Goal: Information Seeking & Learning: Learn about a topic

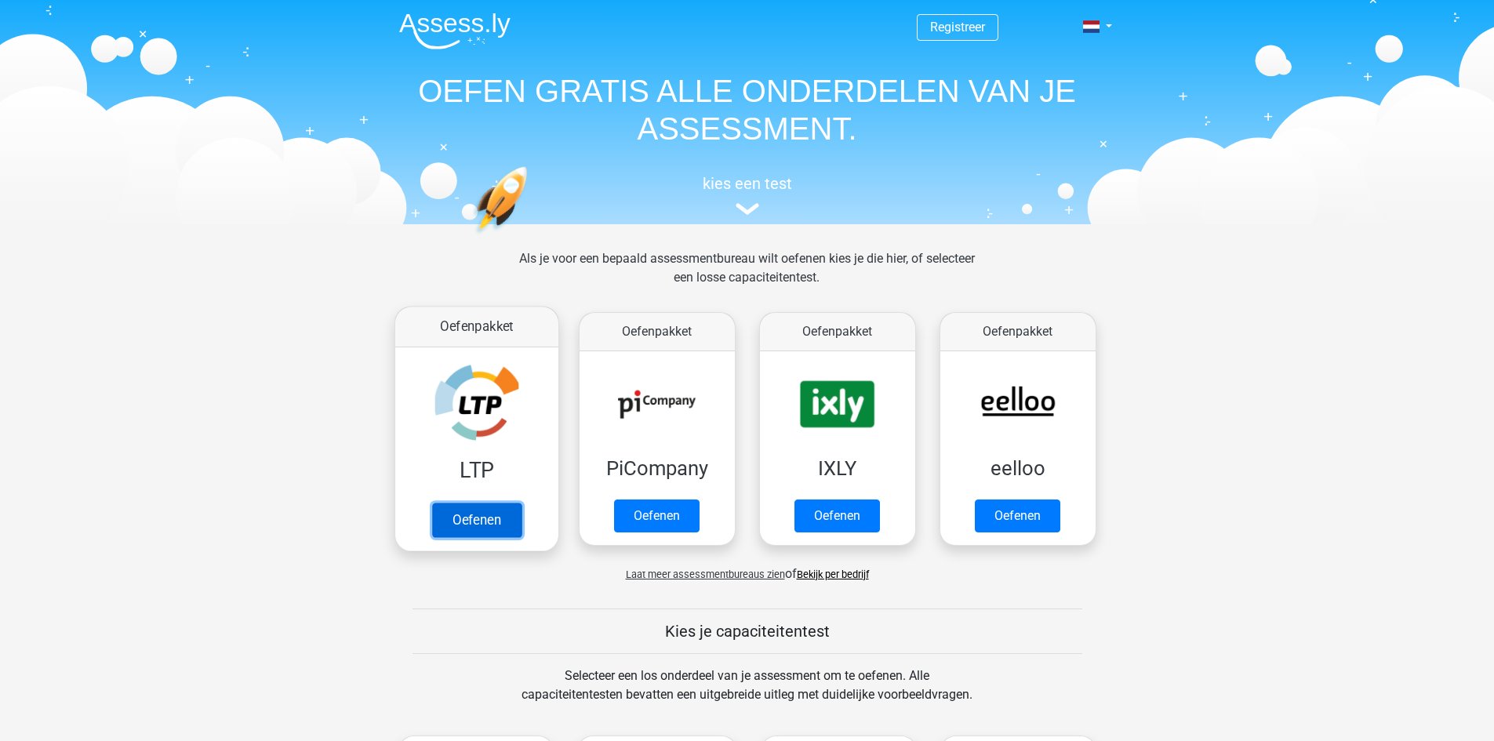
click at [493, 520] on link "Oefenen" at bounding box center [475, 520] width 89 height 35
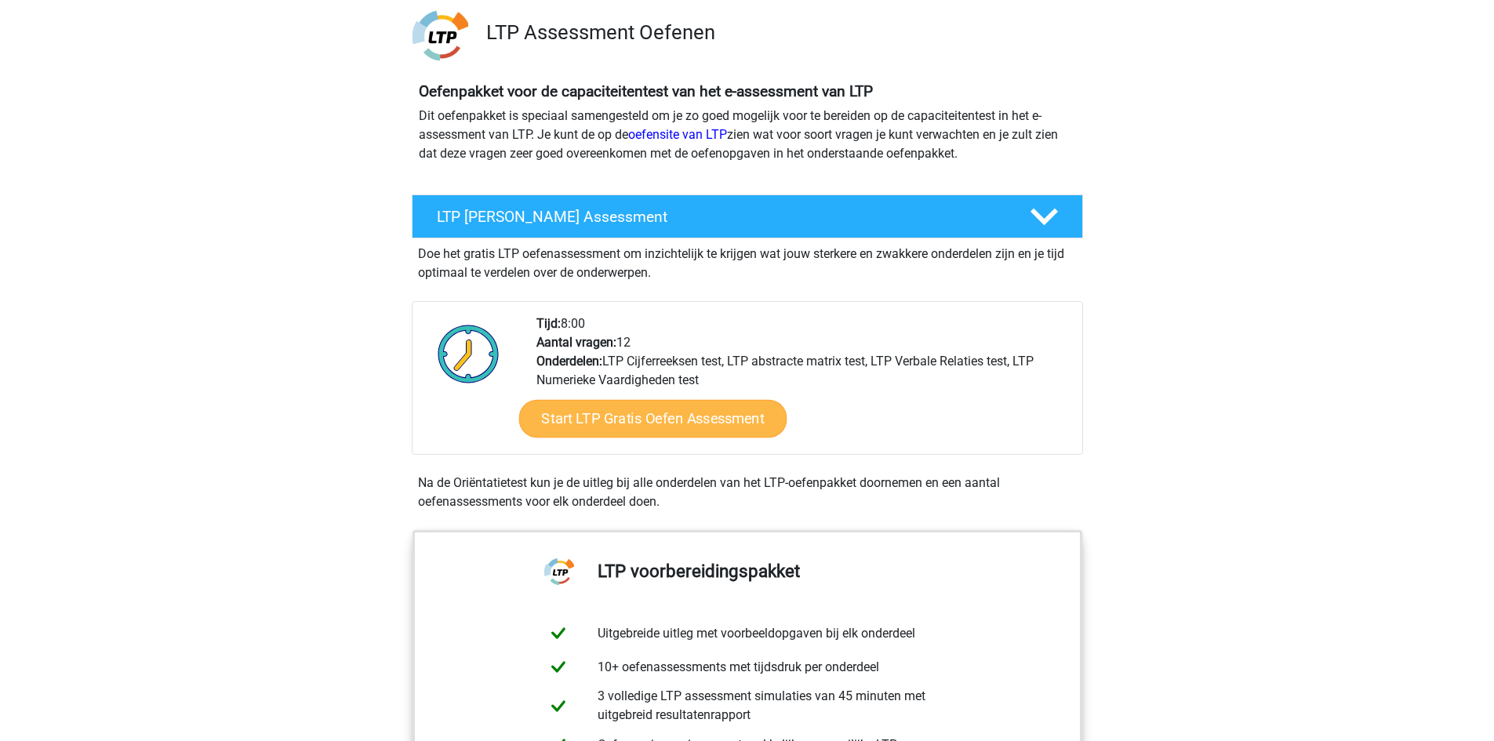
scroll to position [235, 0]
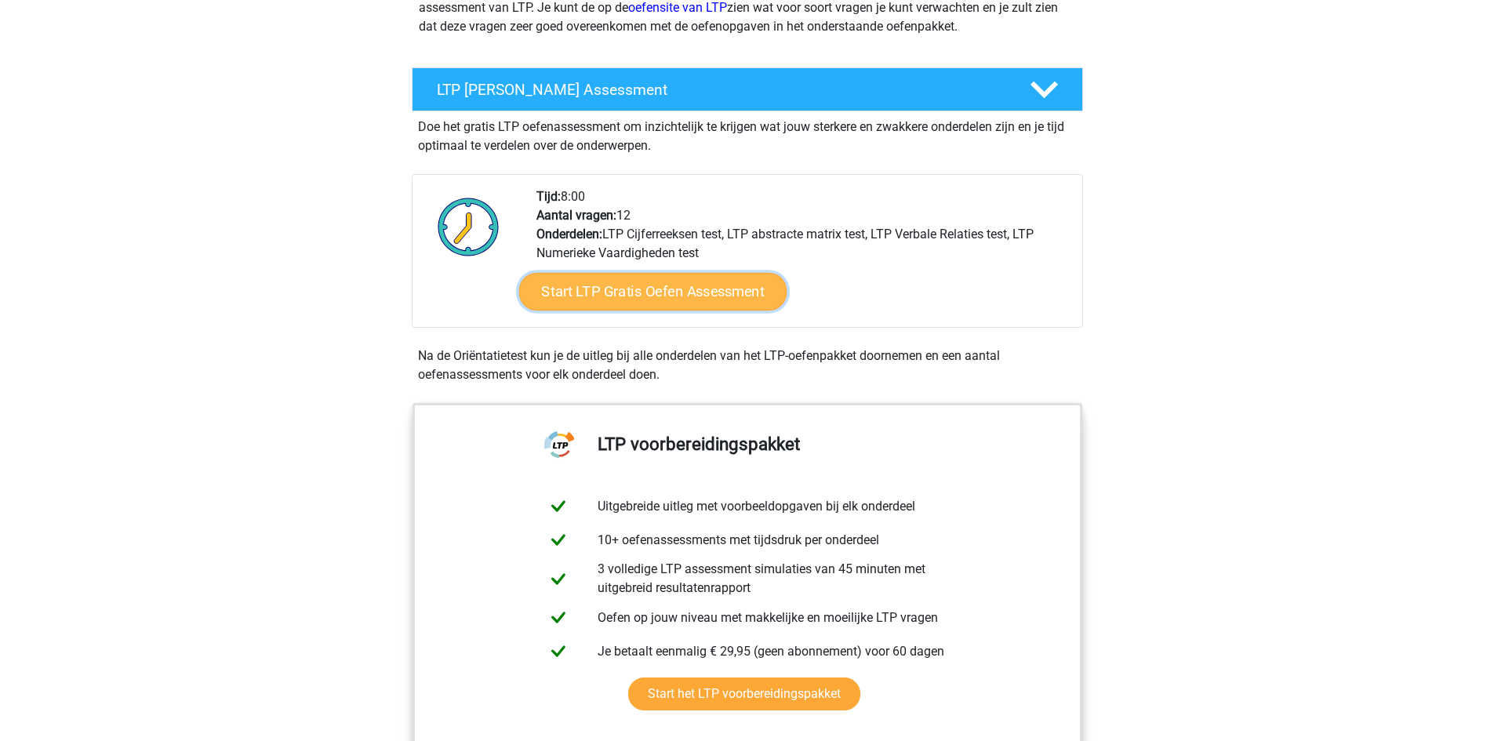
click at [726, 300] on link "Start LTP Gratis Oefen Assessment" at bounding box center [653, 292] width 268 height 38
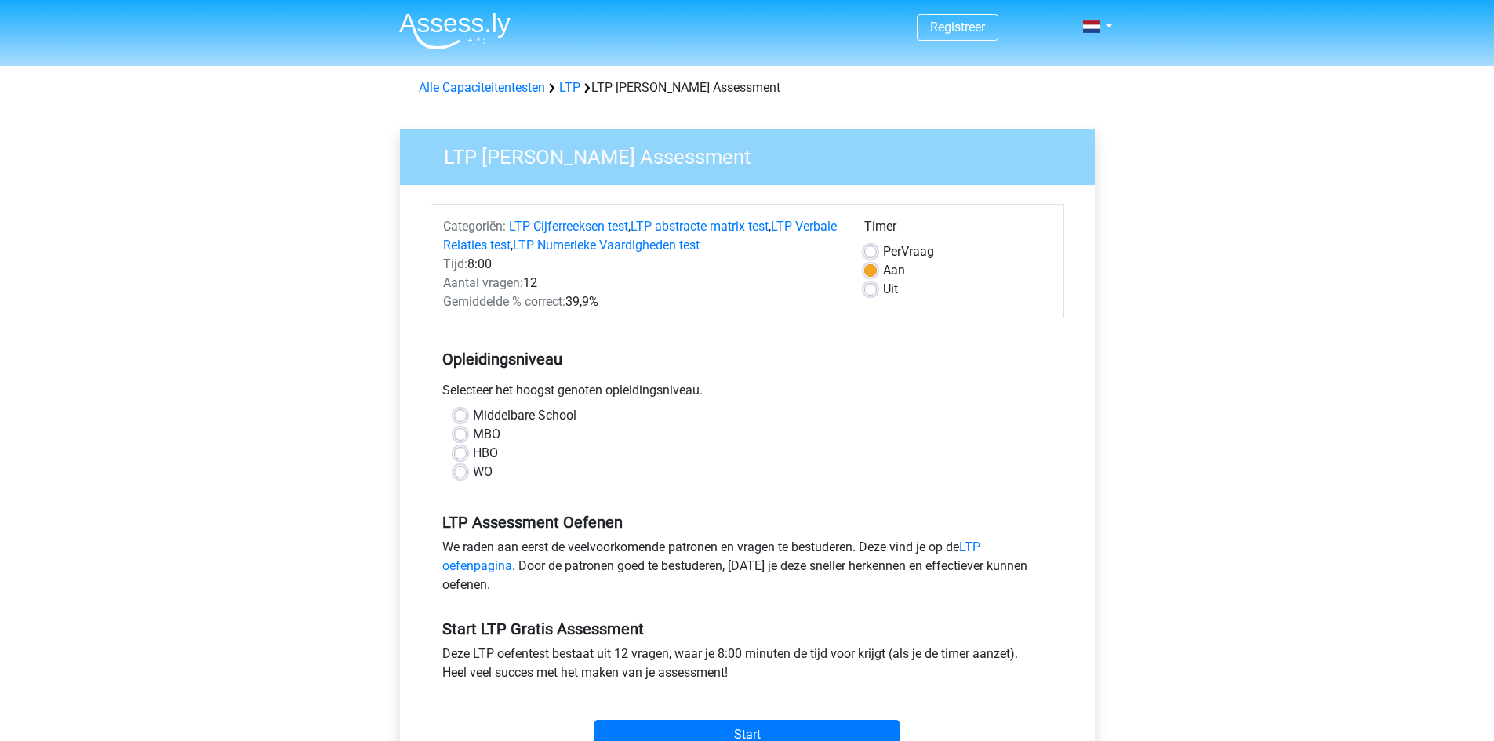
click at [473, 420] on label "Middelbare School" at bounding box center [525, 415] width 104 height 19
click at [460, 420] on input "Middelbare School" at bounding box center [460, 414] width 13 height 16
radio input "true"
click at [883, 291] on label "Uit" at bounding box center [890, 289] width 15 height 19
click at [872, 291] on input "Uit" at bounding box center [871, 288] width 13 height 16
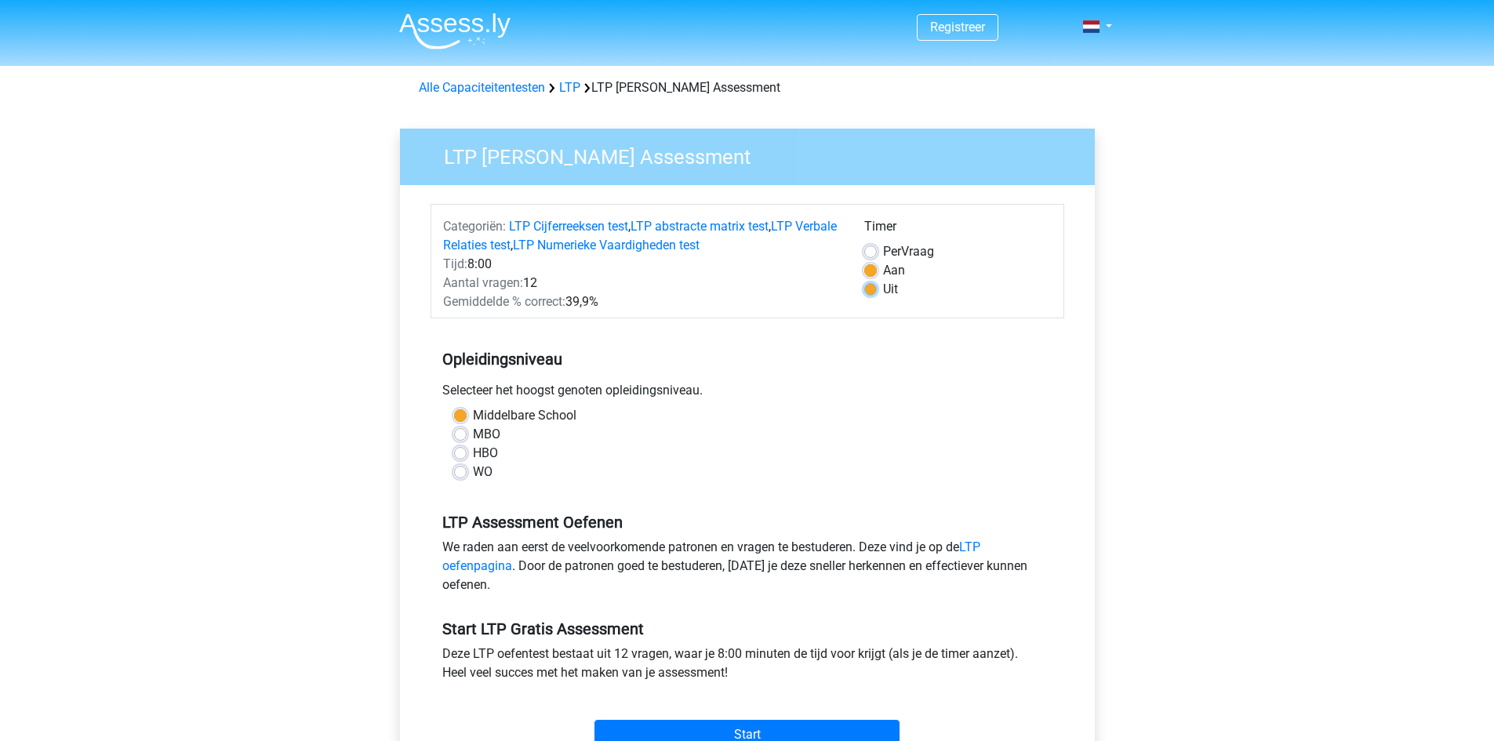
radio input "true"
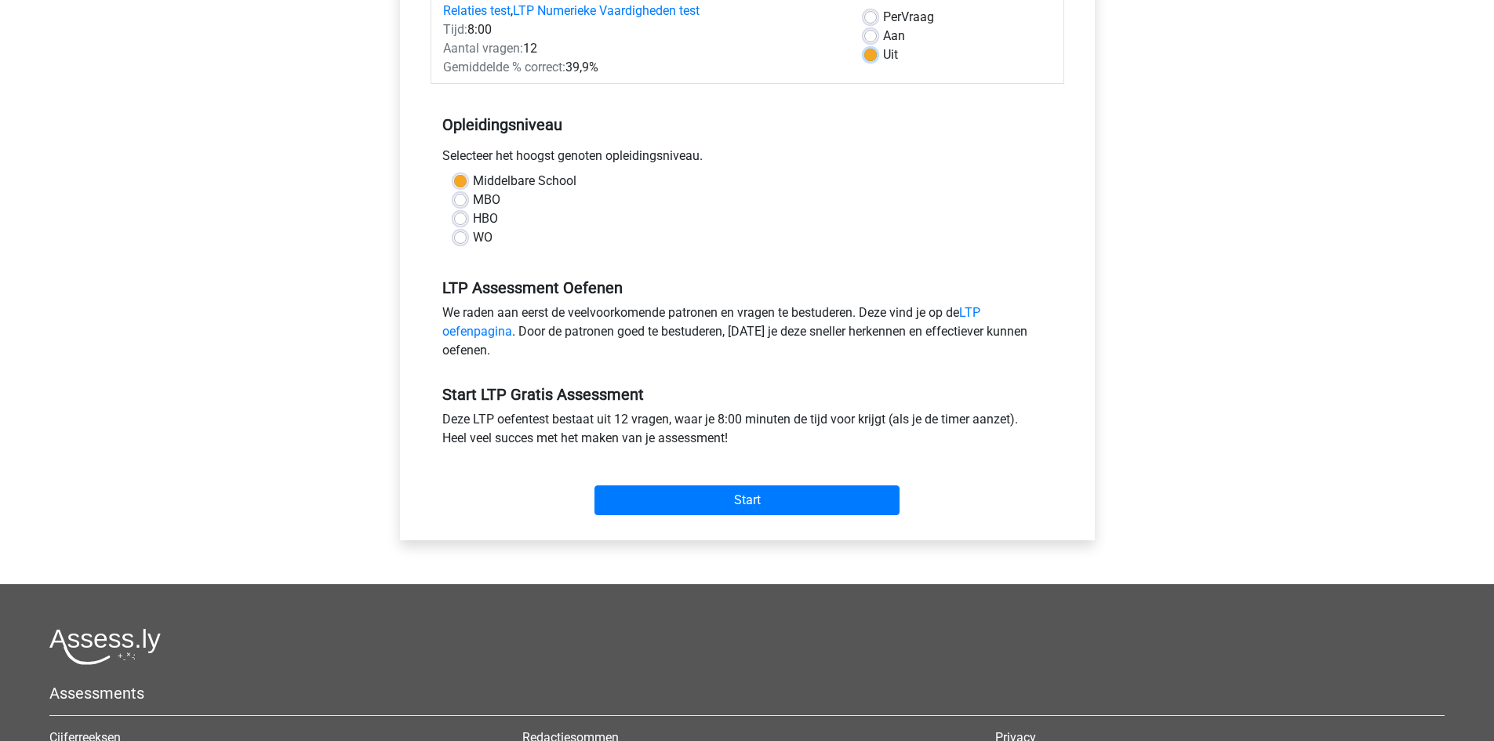
scroll to position [235, 0]
click at [768, 493] on input "Start" at bounding box center [747, 500] width 305 height 30
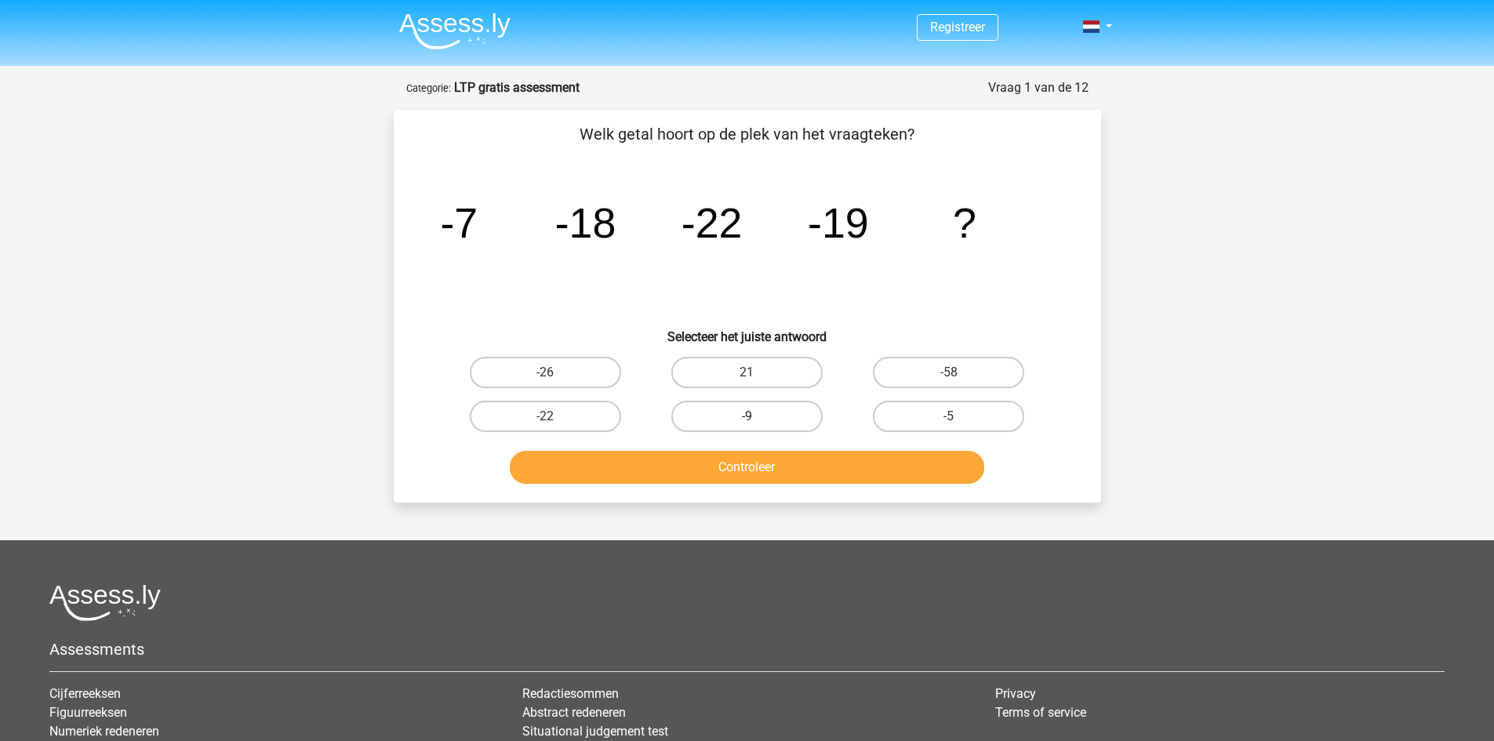
click at [759, 421] on label "-9" at bounding box center [747, 416] width 151 height 31
click at [757, 421] on input "-9" at bounding box center [752, 422] width 10 height 10
radio input "true"
click at [822, 476] on button "Controleer" at bounding box center [747, 467] width 475 height 33
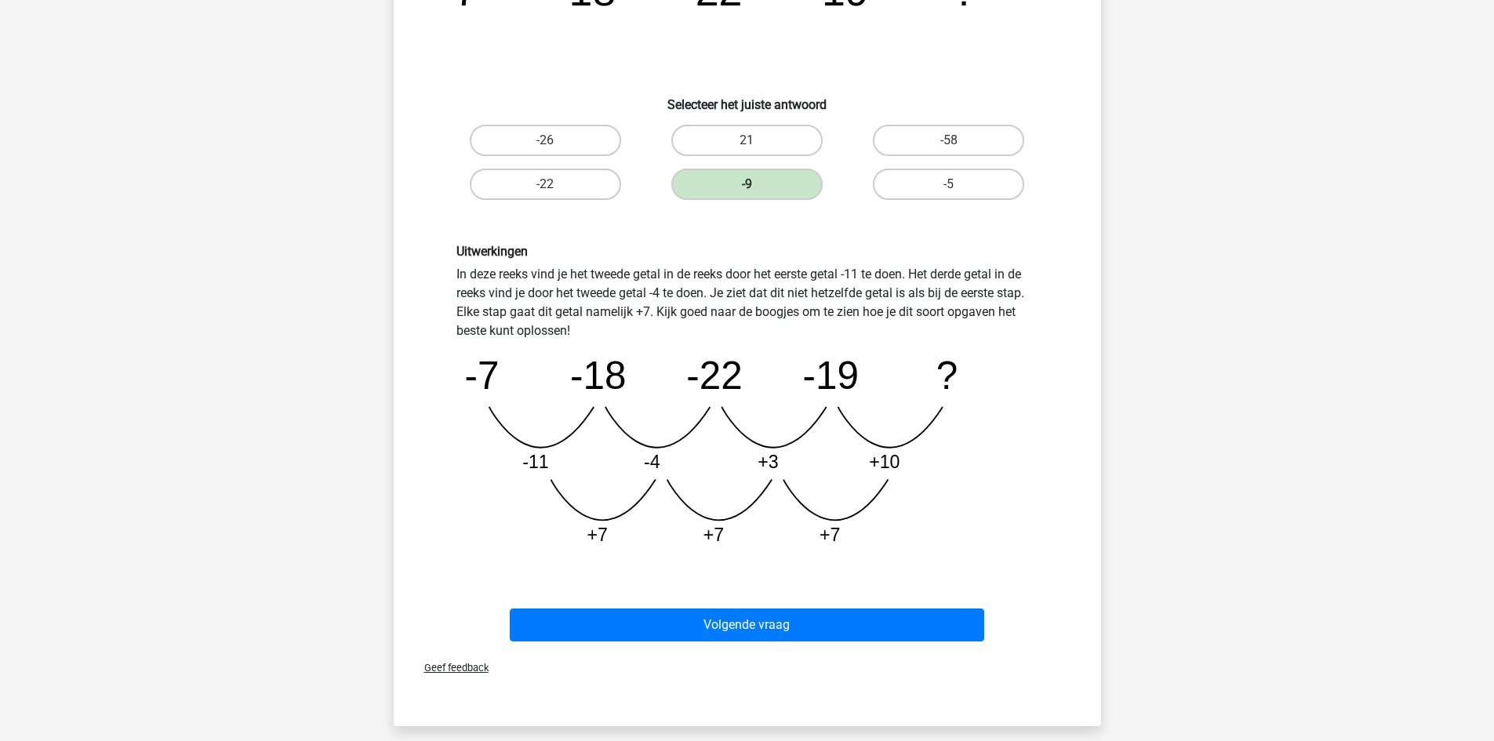
scroll to position [235, 0]
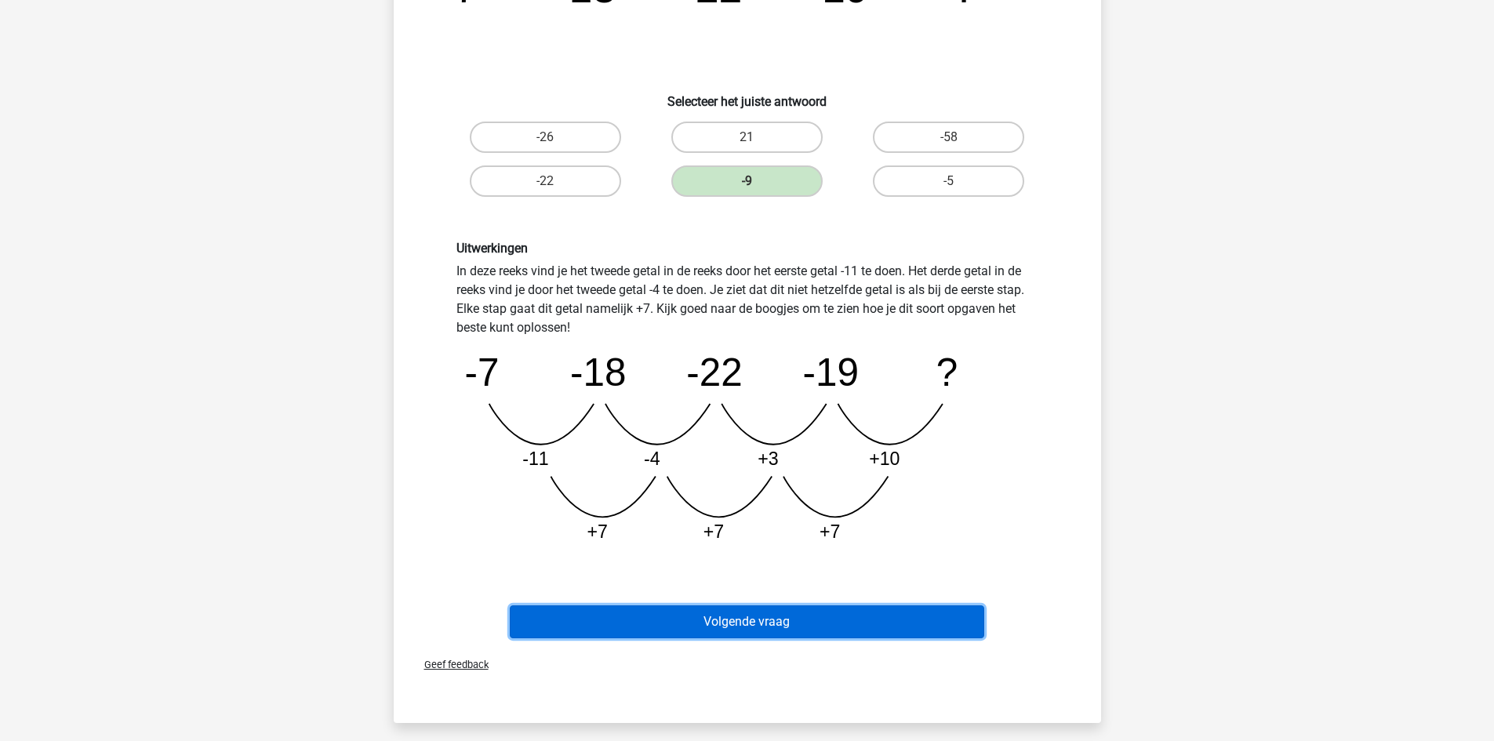
click at [854, 622] on button "Volgende vraag" at bounding box center [747, 622] width 475 height 33
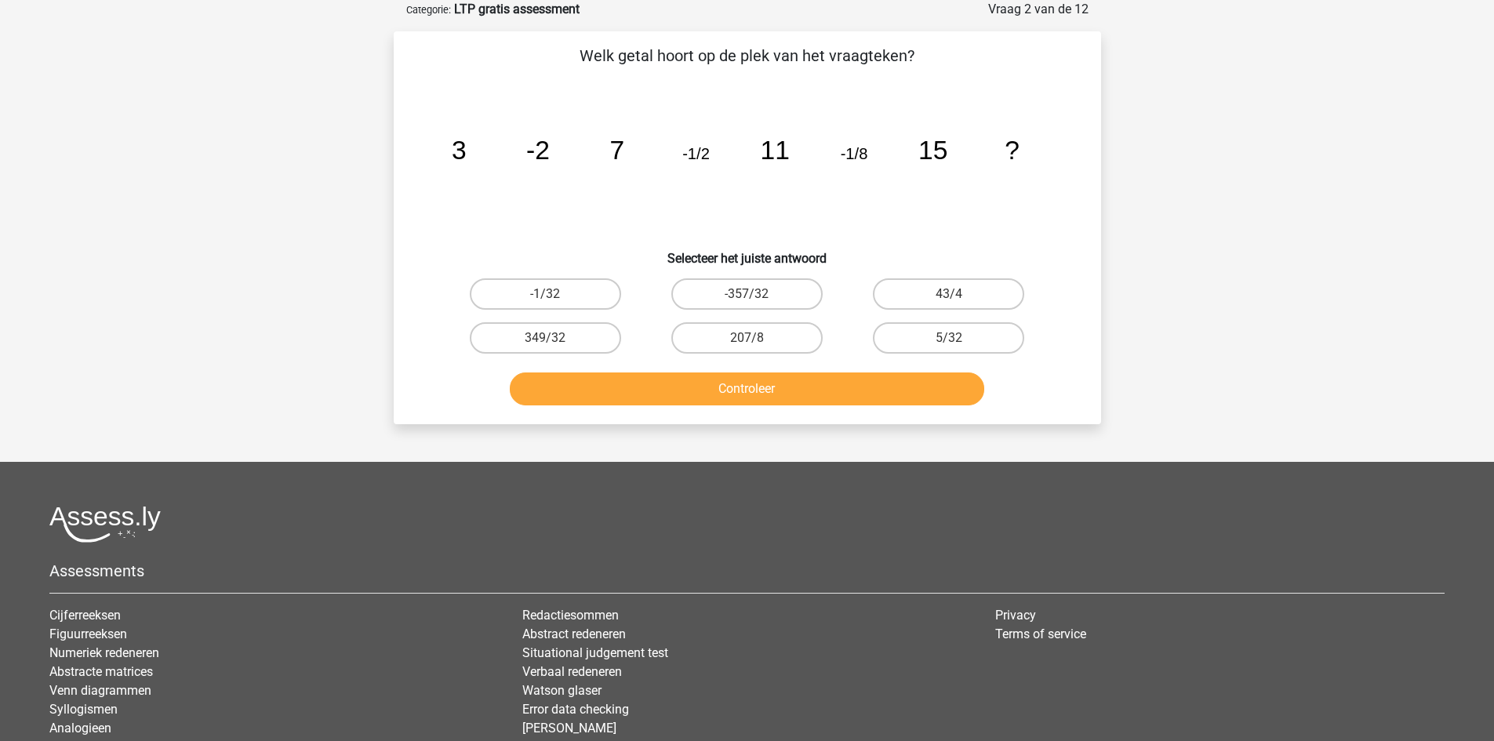
scroll to position [0, 0]
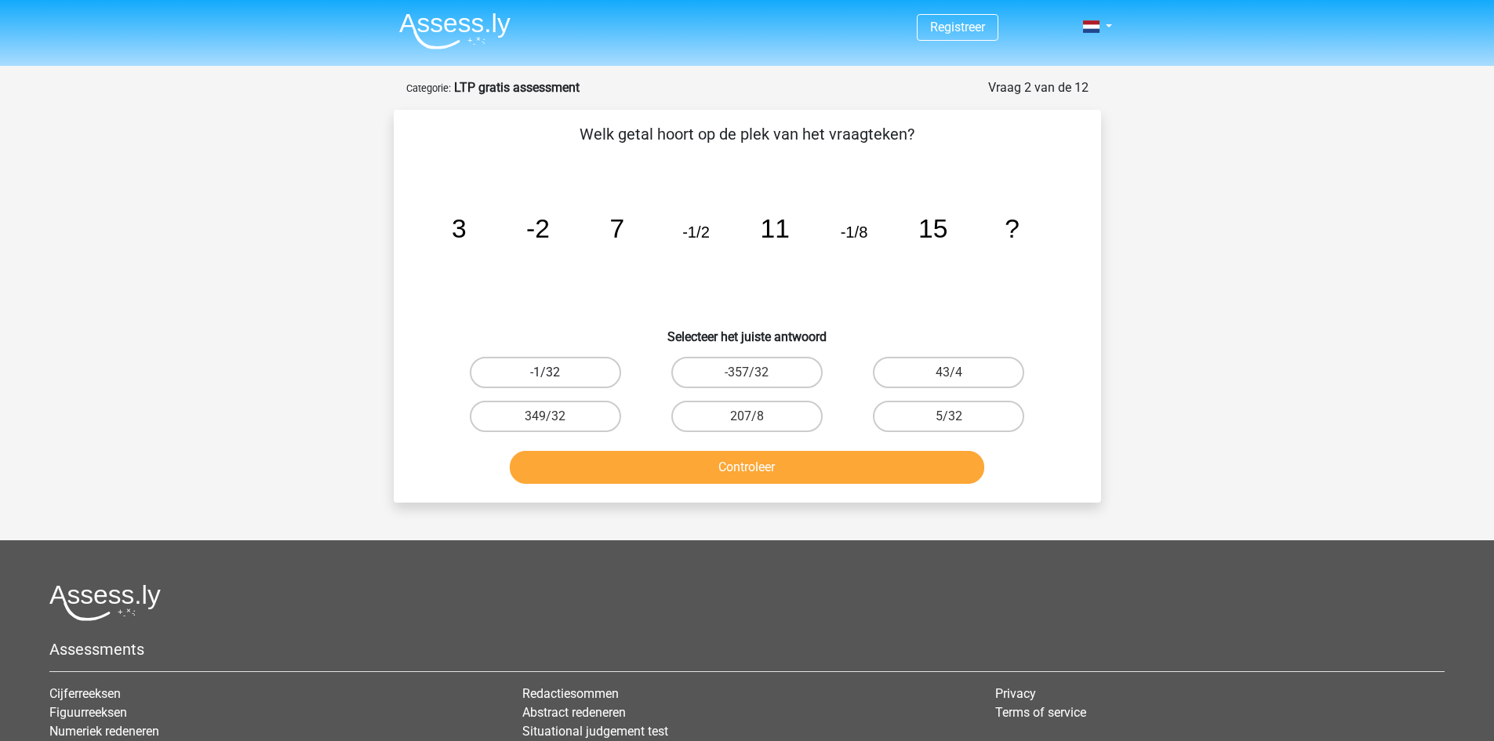
click at [578, 372] on label "-1/32" at bounding box center [545, 372] width 151 height 31
click at [555, 373] on input "-1/32" at bounding box center [550, 378] width 10 height 10
radio input "true"
click at [813, 468] on button "Controleer" at bounding box center [747, 467] width 475 height 33
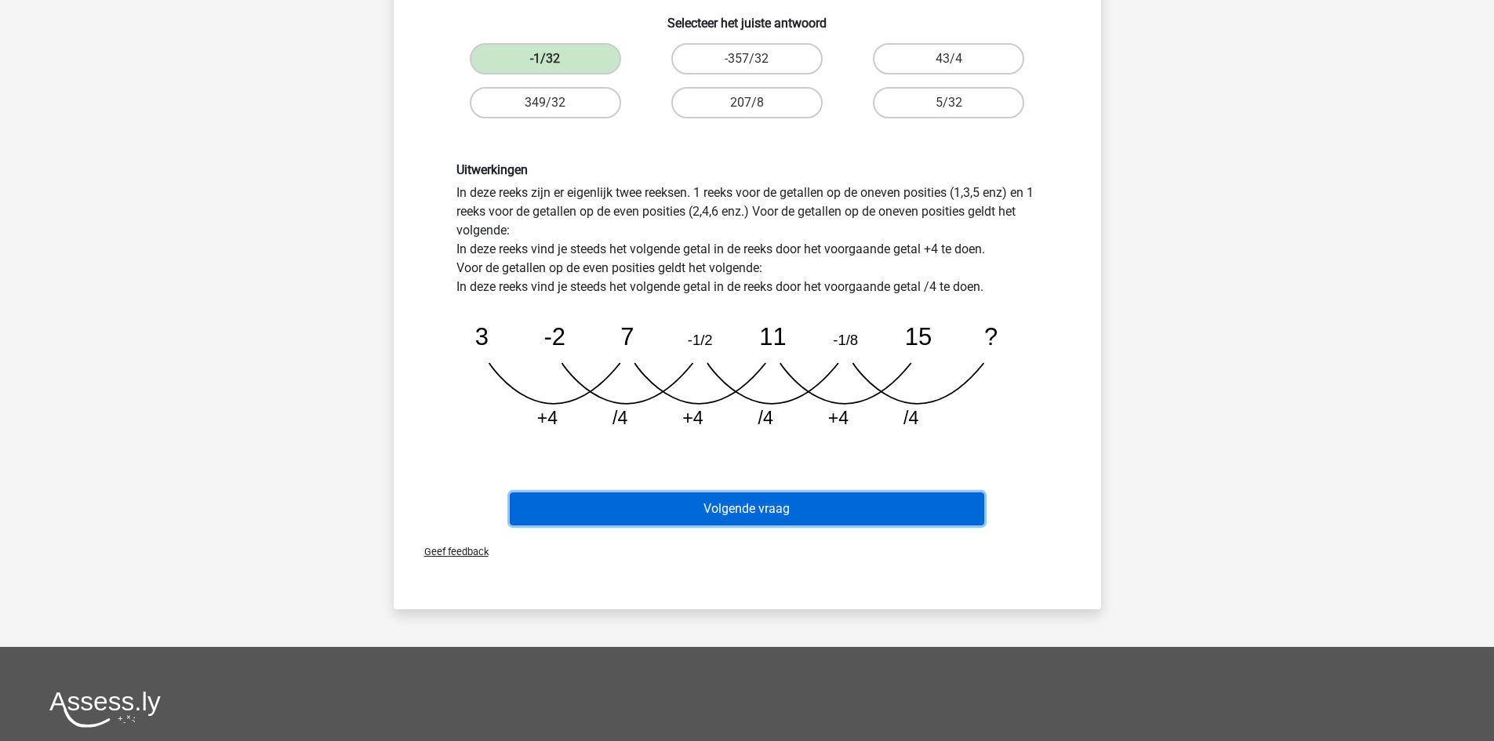
click at [799, 519] on button "Volgende vraag" at bounding box center [747, 509] width 475 height 33
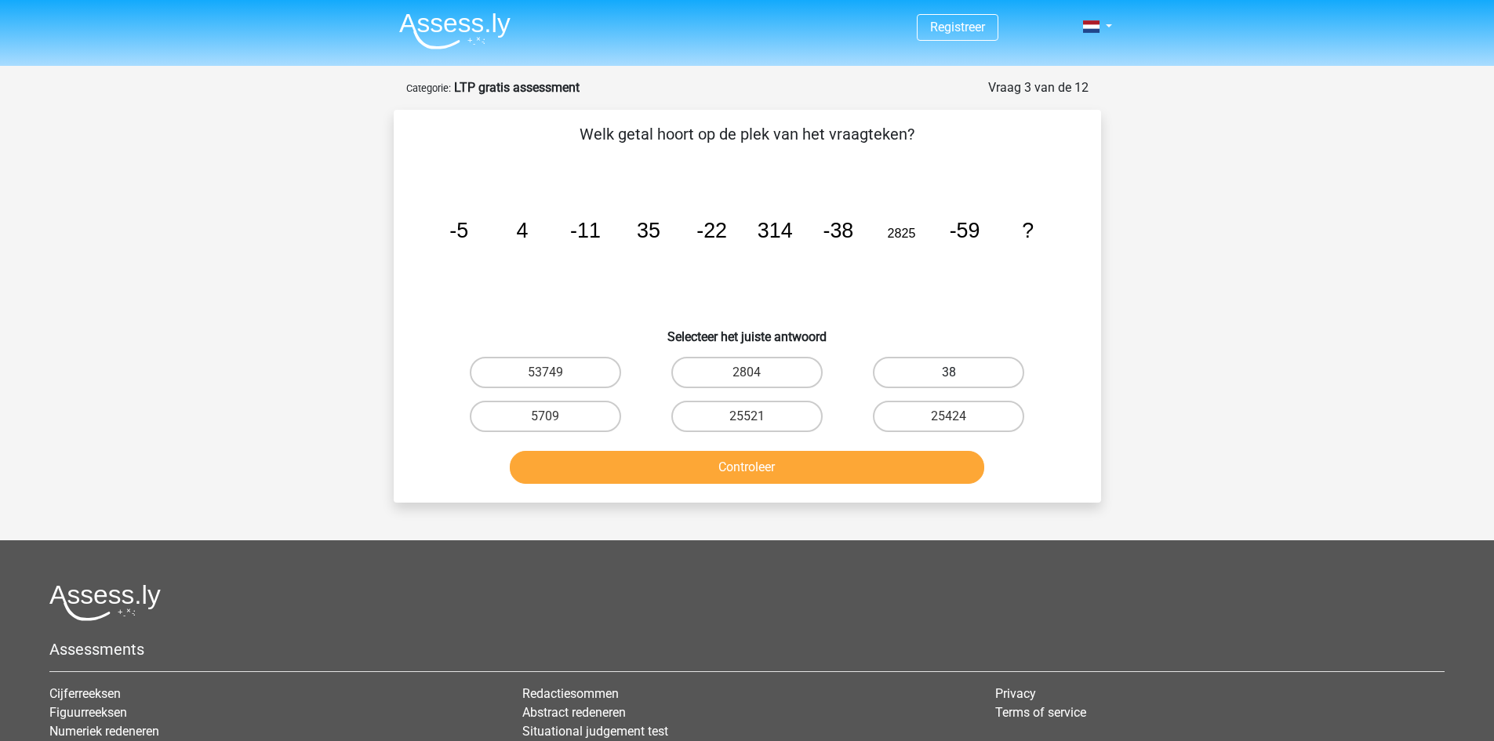
click at [974, 374] on label "38" at bounding box center [948, 372] width 151 height 31
click at [959, 374] on input "38" at bounding box center [954, 378] width 10 height 10
radio input "true"
click at [865, 466] on button "Controleer" at bounding box center [747, 467] width 475 height 33
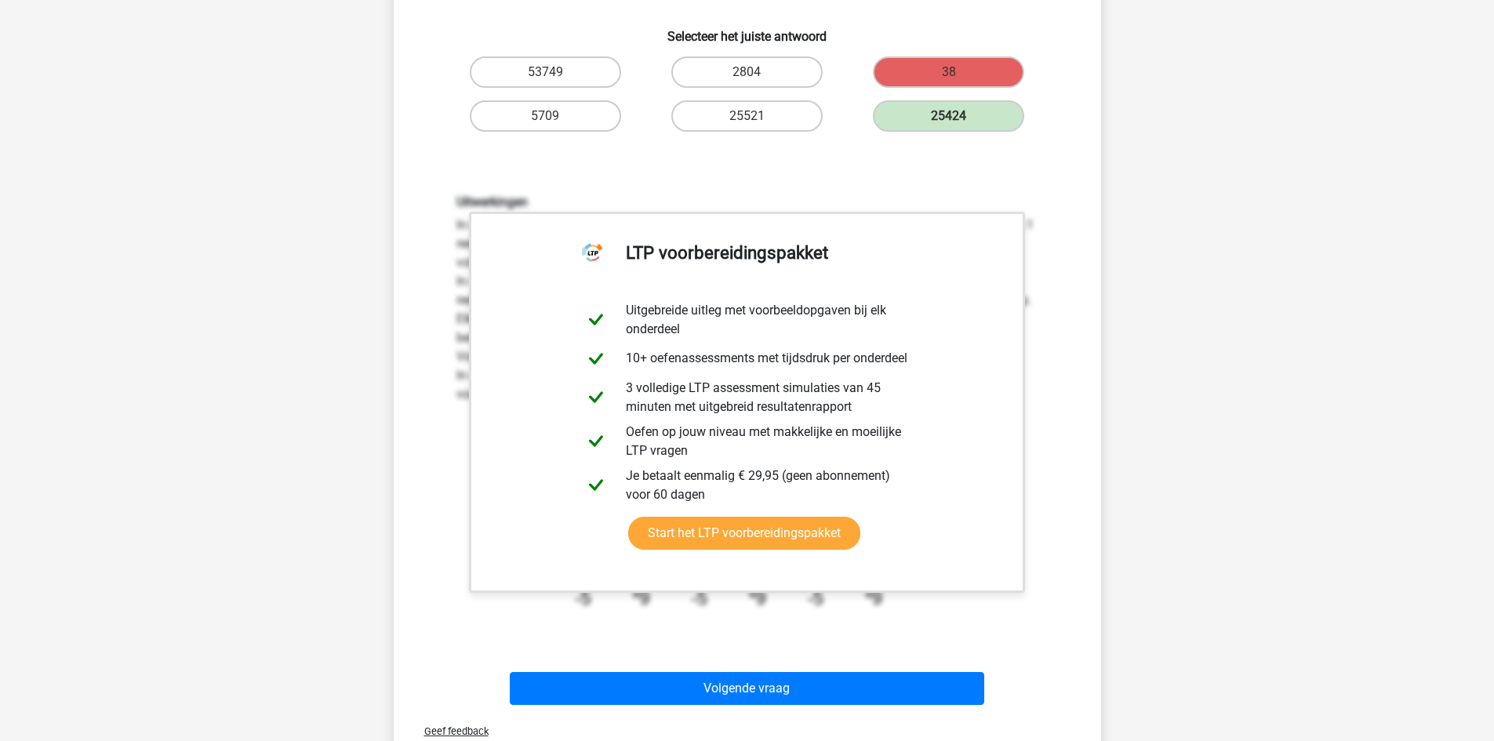
scroll to position [314, 0]
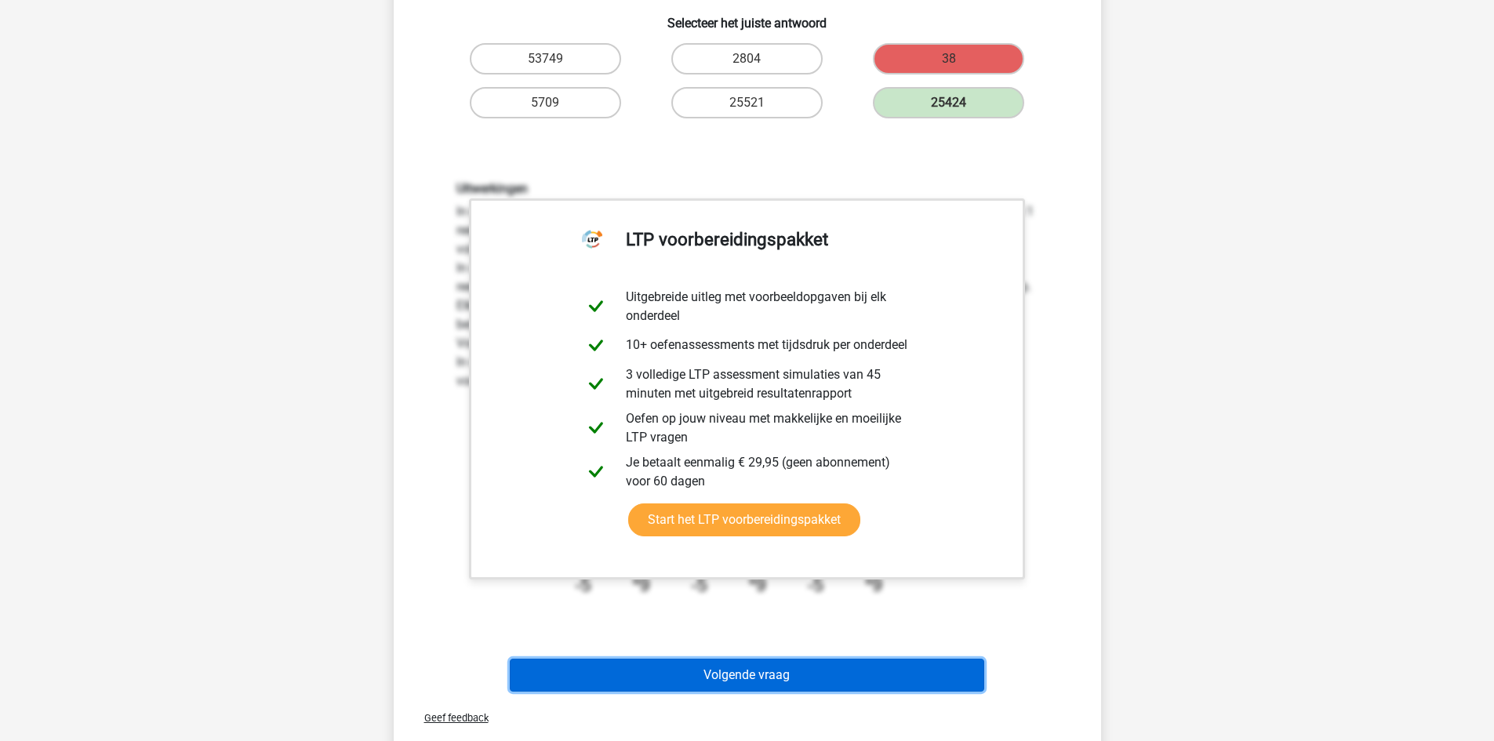
click at [731, 672] on button "Volgende vraag" at bounding box center [747, 675] width 475 height 33
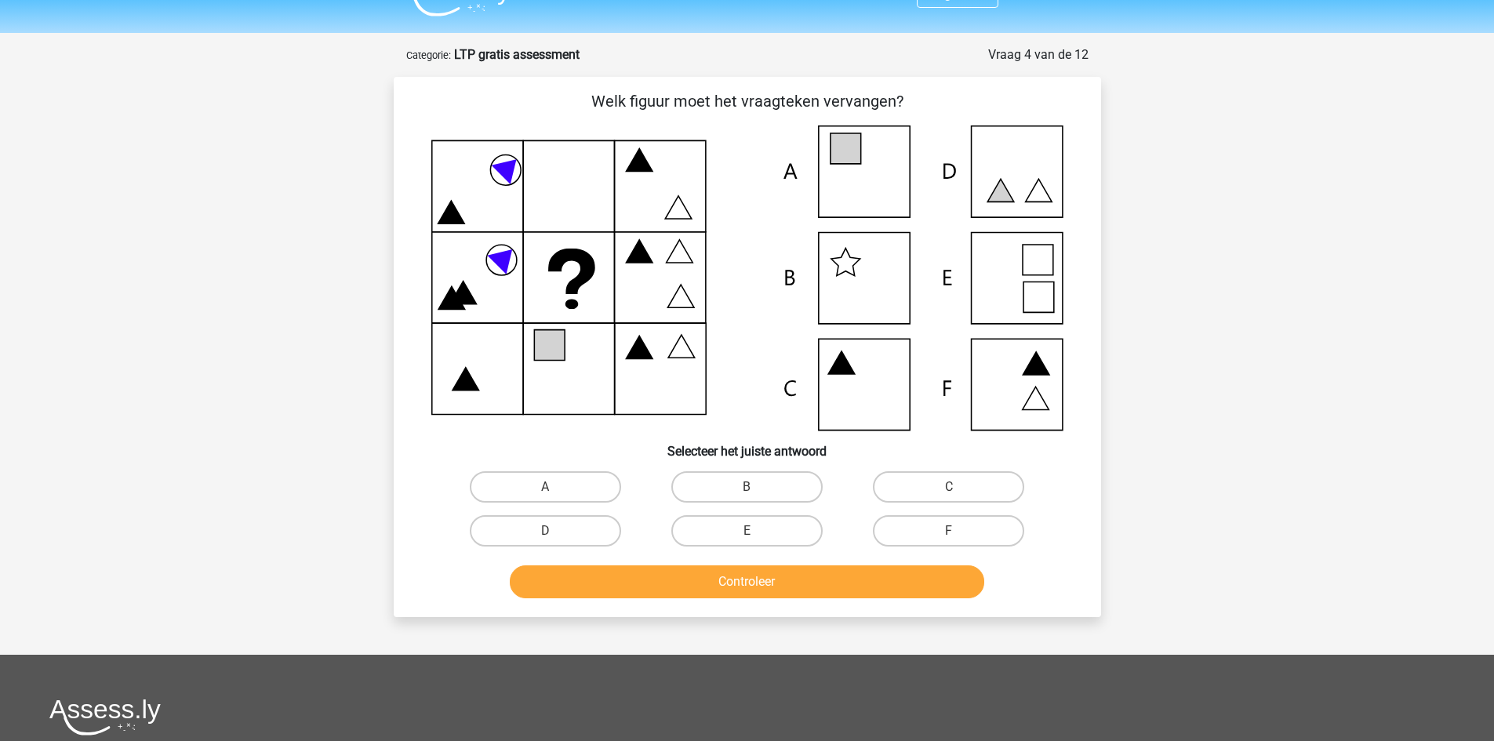
scroll to position [0, 0]
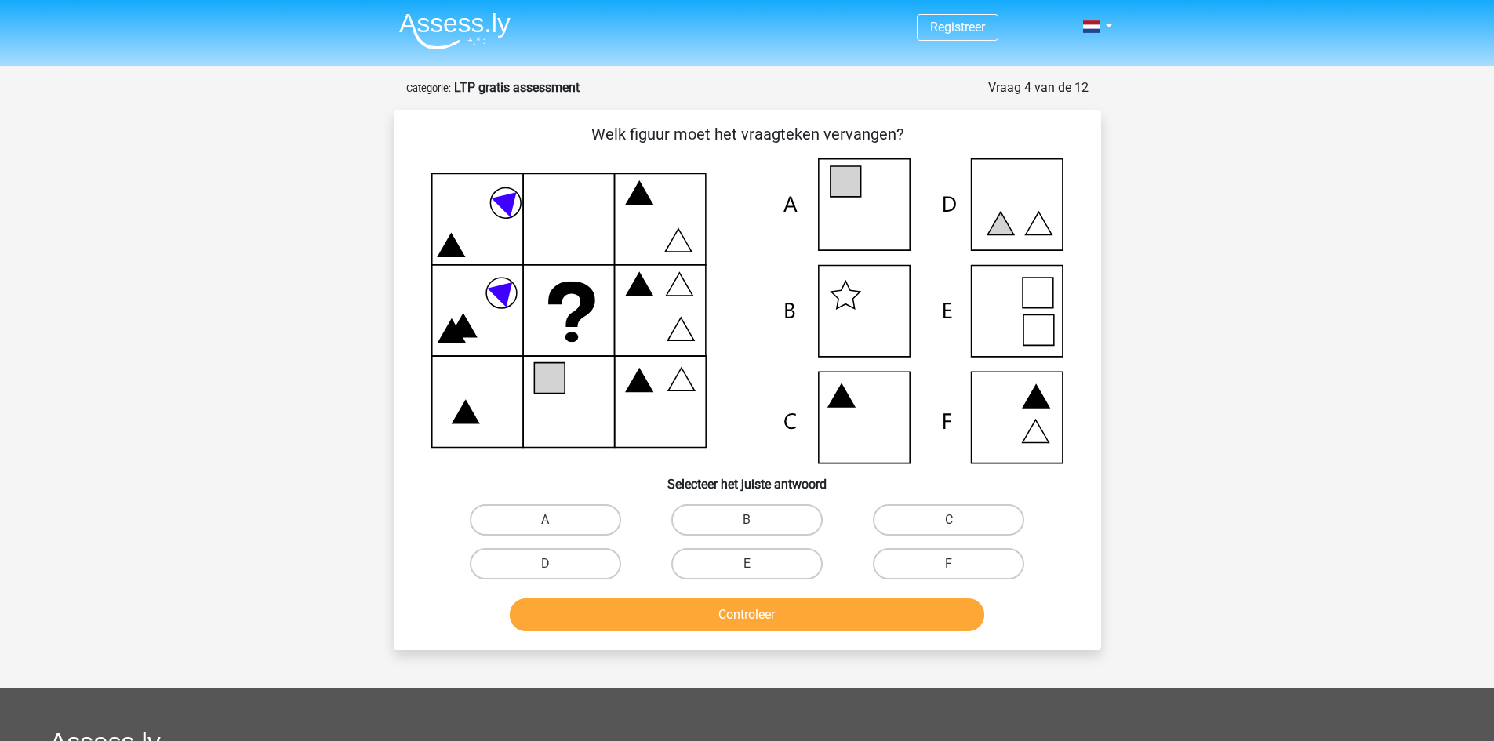
click at [999, 297] on icon at bounding box center [747, 310] width 632 height 305
click at [778, 567] on label "E" at bounding box center [747, 563] width 151 height 31
click at [757, 567] on input "E" at bounding box center [752, 569] width 10 height 10
radio input "true"
click at [799, 617] on button "Controleer" at bounding box center [747, 615] width 475 height 33
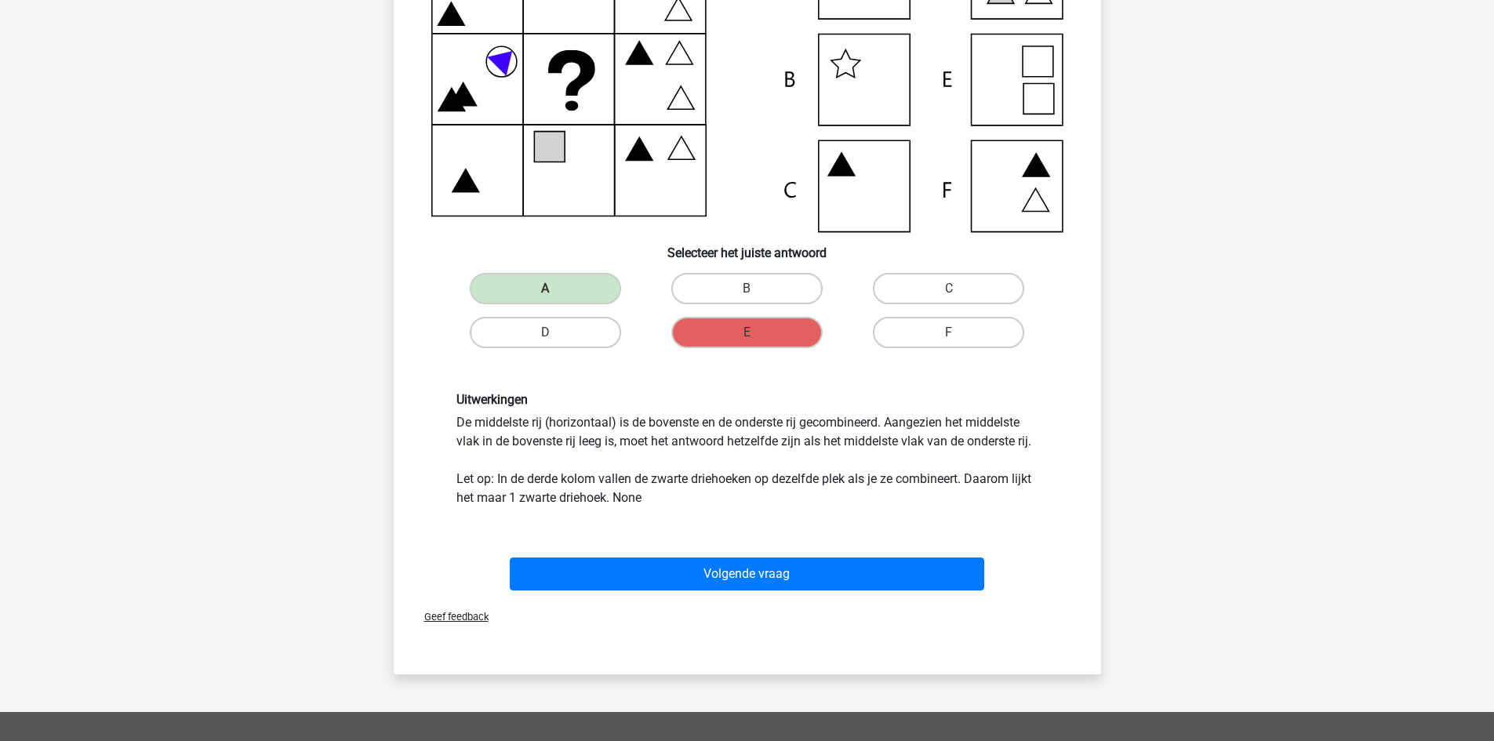
scroll to position [314, 0]
